Goal: Find specific page/section: Find specific page/section

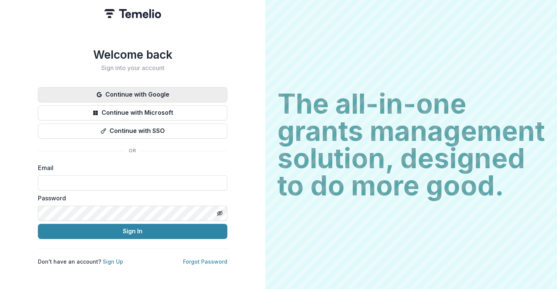
click at [162, 87] on button "Continue with Google" at bounding box center [133, 94] width 190 height 15
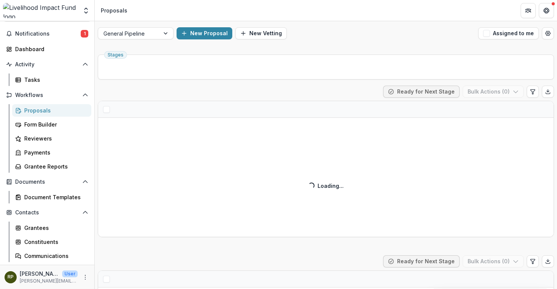
scroll to position [25, 0]
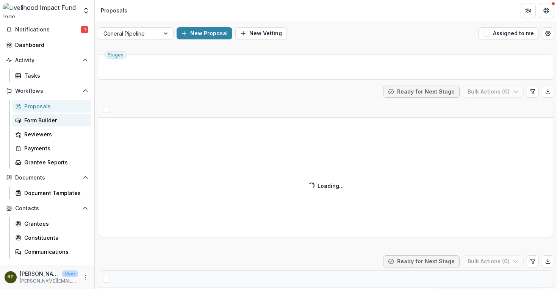
click at [58, 121] on div "Form Builder" at bounding box center [54, 120] width 61 height 8
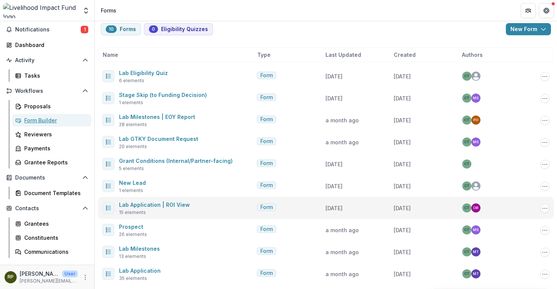
scroll to position [15, 0]
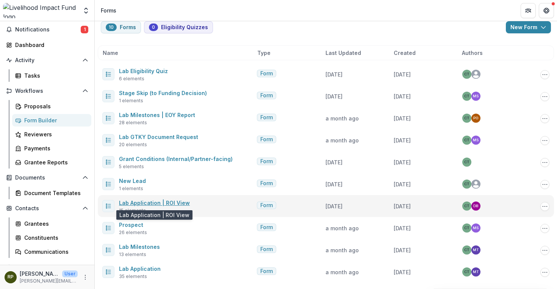
click at [155, 201] on link "Lab Application | ROI View" at bounding box center [154, 203] width 71 height 6
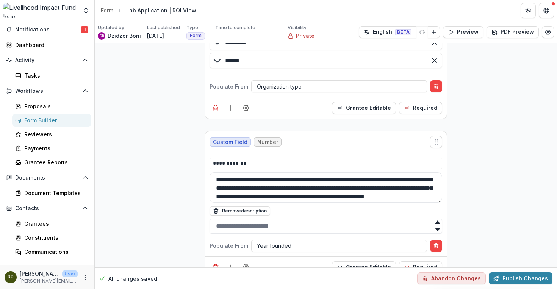
scroll to position [424, 0]
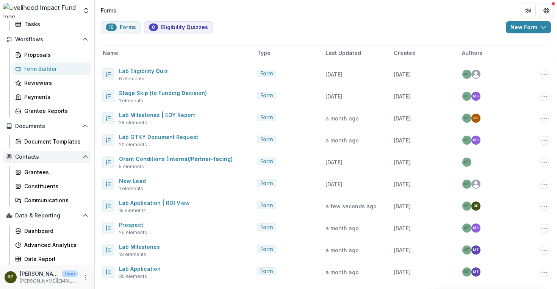
scroll to position [77, 0]
